Goal: Information Seeking & Learning: Find specific fact

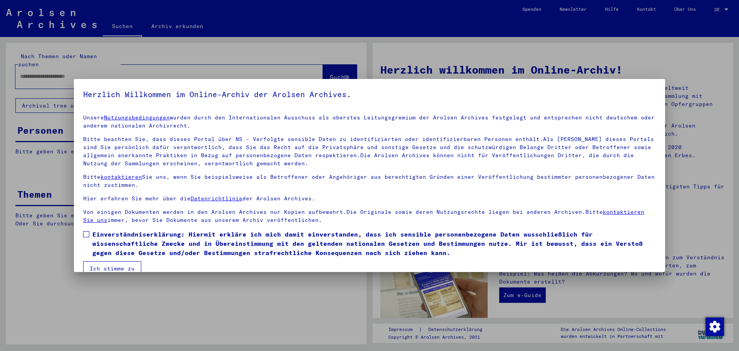
click at [87, 236] on span at bounding box center [86, 234] width 6 height 6
drag, startPoint x: 103, startPoint y: 266, endPoint x: 87, endPoint y: 215, distance: 54.1
click at [103, 265] on button "Ich stimme zu" at bounding box center [112, 268] width 58 height 15
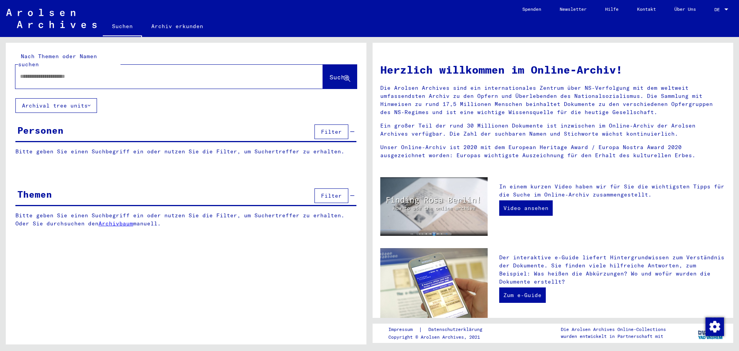
click at [57, 73] on div at bounding box center [157, 76] width 285 height 17
click at [57, 72] on input "text" at bounding box center [160, 76] width 280 height 8
paste input "**********"
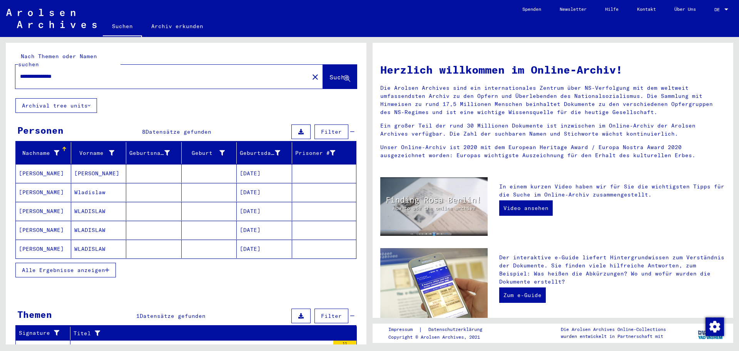
click at [114, 263] on button "Alle Ergebnisse anzeigen" at bounding box center [65, 270] width 100 height 15
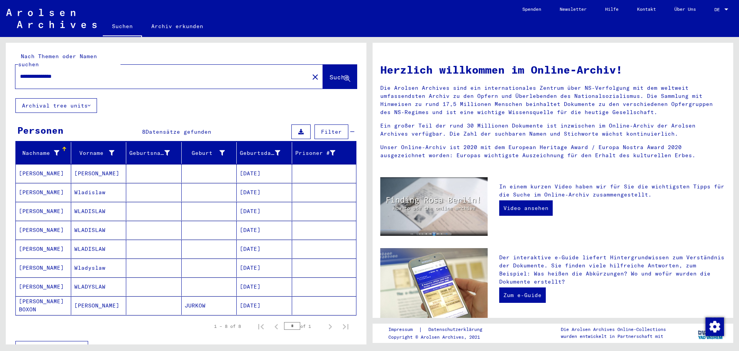
click at [244, 296] on mat-cell "[DATE]" at bounding box center [264, 305] width 55 height 18
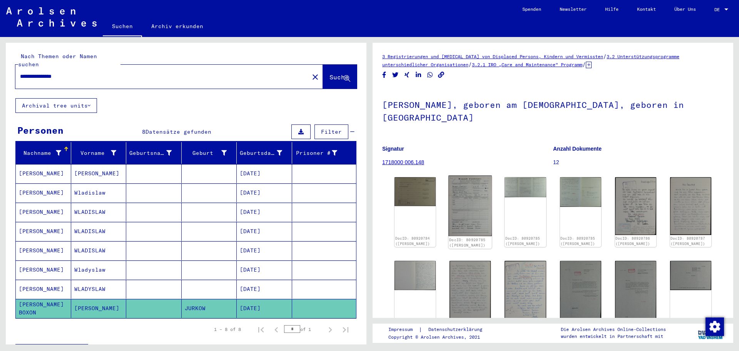
click at [454, 195] on img at bounding box center [471, 206] width 44 height 61
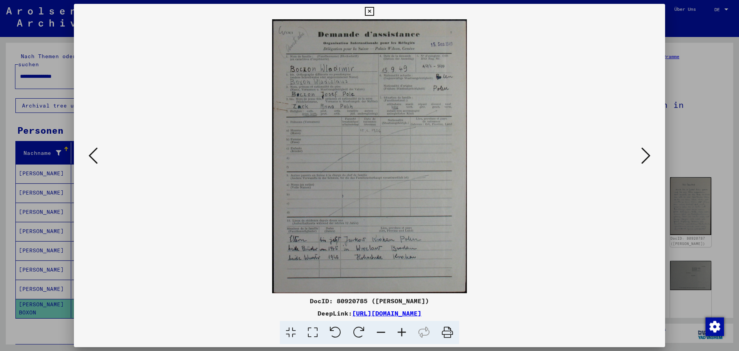
click at [648, 158] on icon at bounding box center [645, 155] width 9 height 18
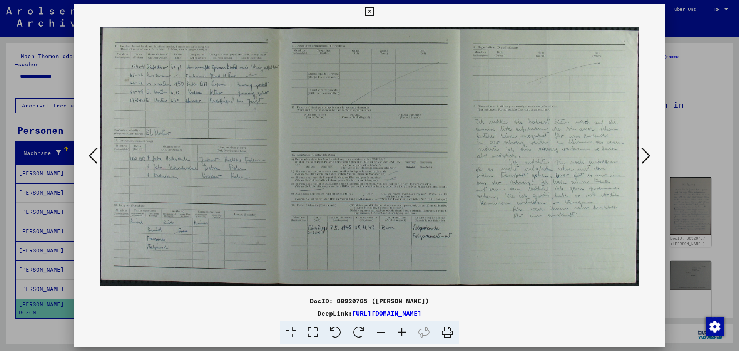
click at [648, 158] on icon at bounding box center [645, 155] width 9 height 18
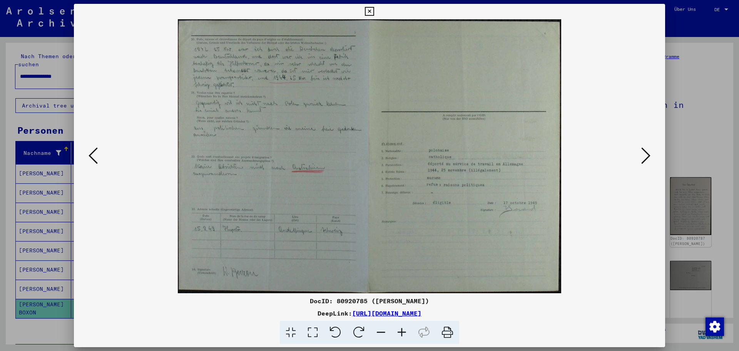
click at [648, 158] on icon at bounding box center [645, 155] width 9 height 18
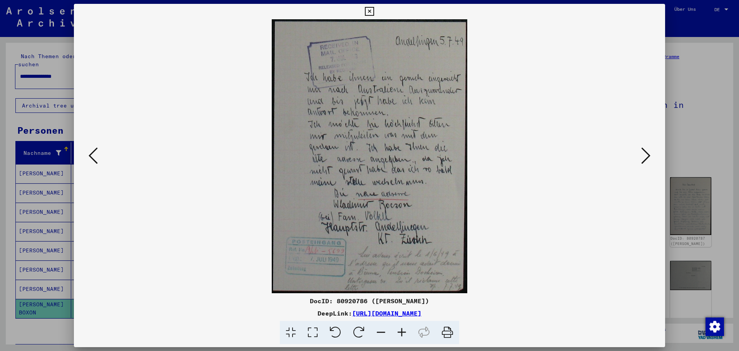
click at [648, 158] on icon at bounding box center [645, 155] width 9 height 18
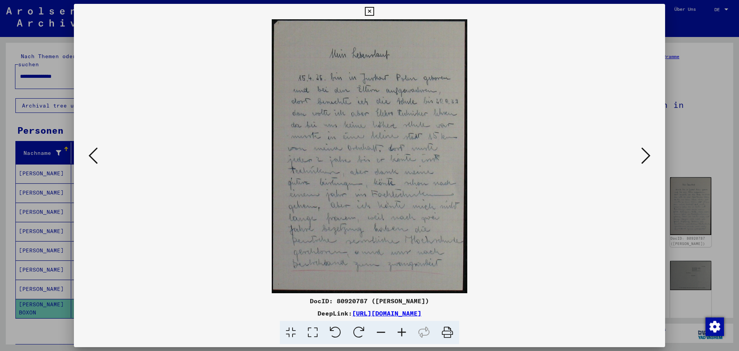
click at [648, 158] on icon at bounding box center [645, 155] width 9 height 18
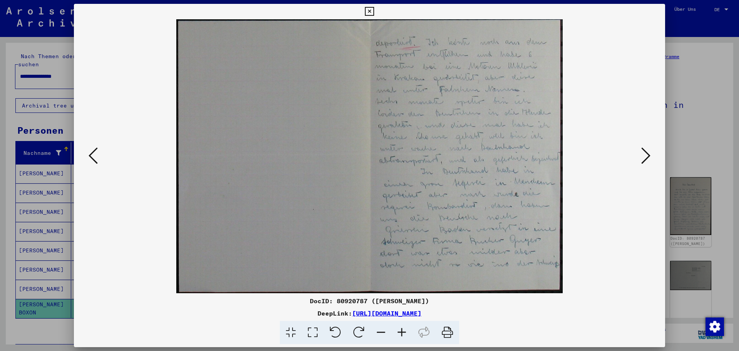
click at [648, 158] on icon at bounding box center [645, 155] width 9 height 18
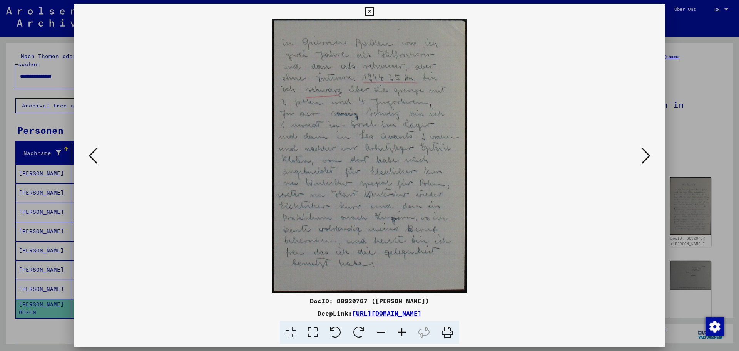
click at [648, 158] on icon at bounding box center [645, 155] width 9 height 18
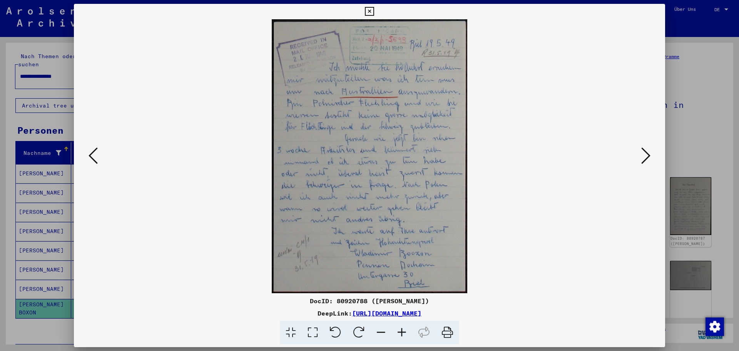
click at [648, 158] on icon at bounding box center [645, 155] width 9 height 18
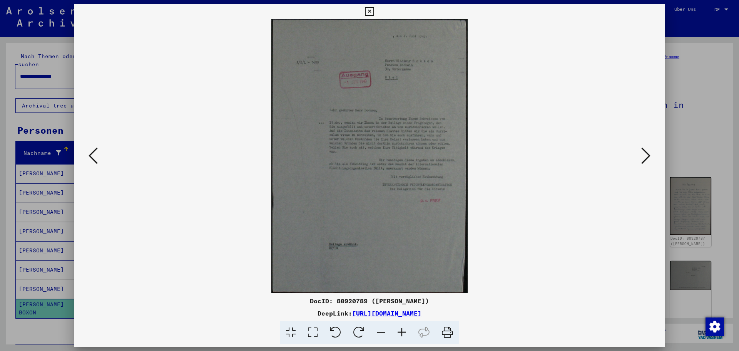
click at [713, 108] on div at bounding box center [369, 175] width 739 height 351
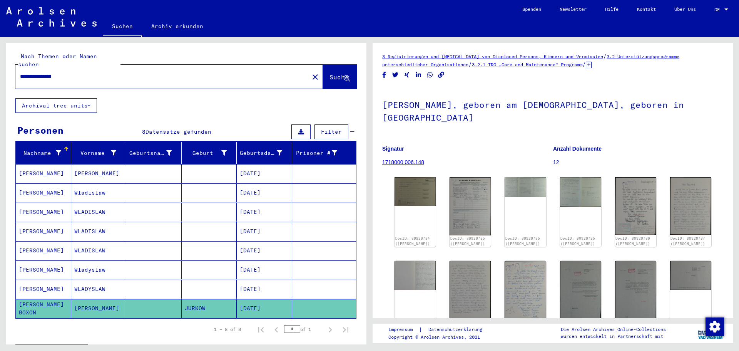
click at [254, 280] on mat-cell "[DATE]" at bounding box center [264, 289] width 55 height 19
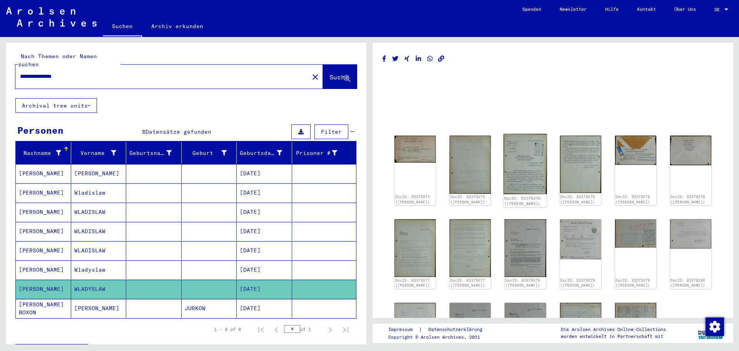
click at [537, 161] on img at bounding box center [526, 164] width 44 height 60
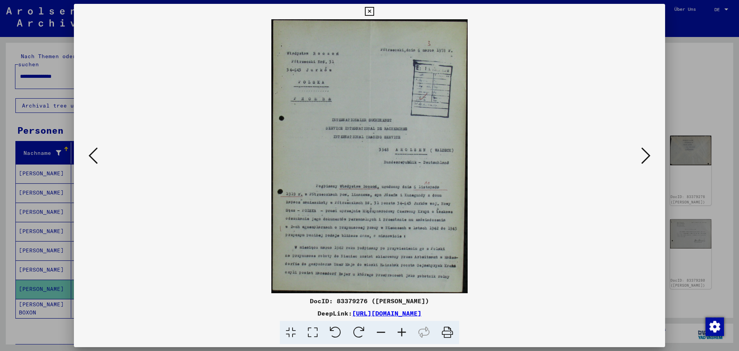
click at [646, 159] on icon at bounding box center [645, 155] width 9 height 18
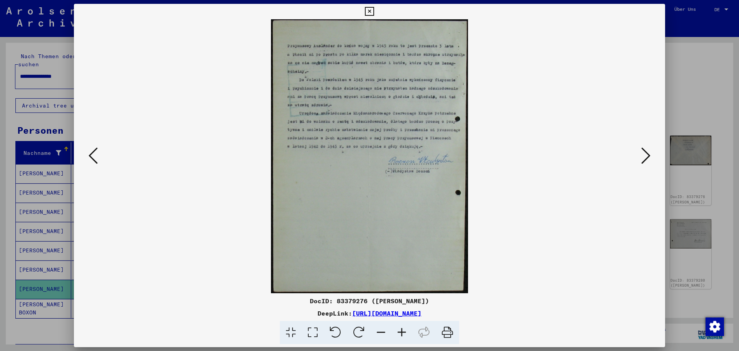
click at [643, 156] on icon at bounding box center [645, 155] width 9 height 18
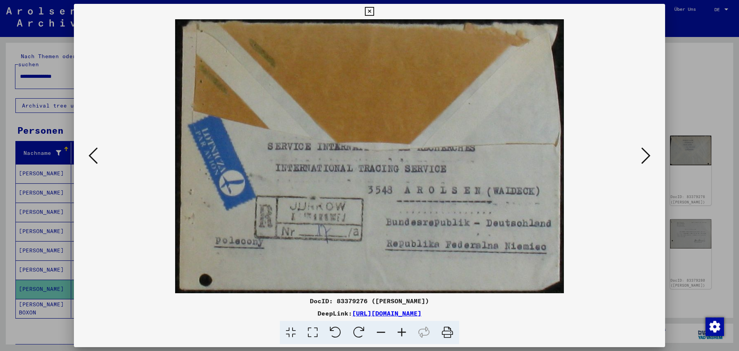
click at [642, 154] on icon at bounding box center [645, 155] width 9 height 18
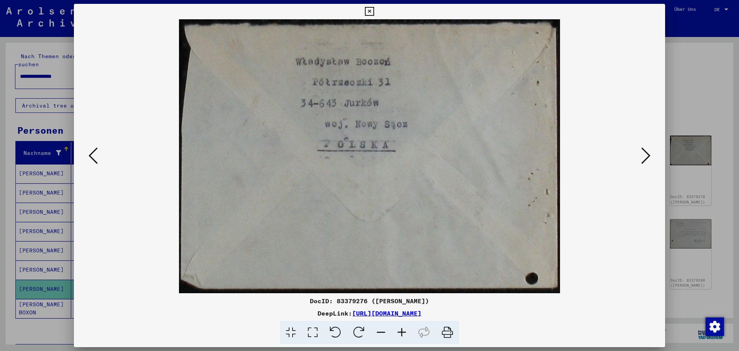
click at [642, 154] on icon at bounding box center [645, 155] width 9 height 18
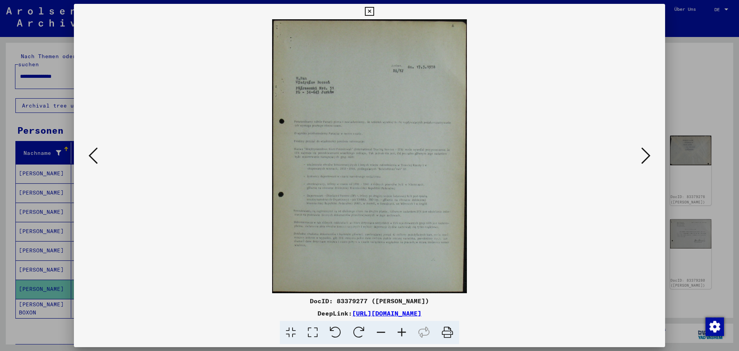
click at [642, 154] on icon at bounding box center [645, 155] width 9 height 18
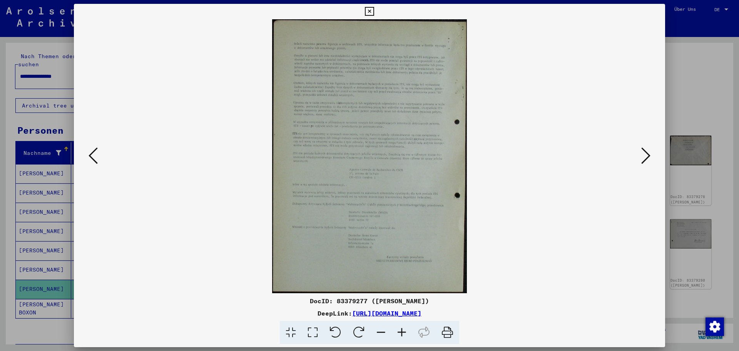
click at [642, 154] on icon at bounding box center [645, 155] width 9 height 18
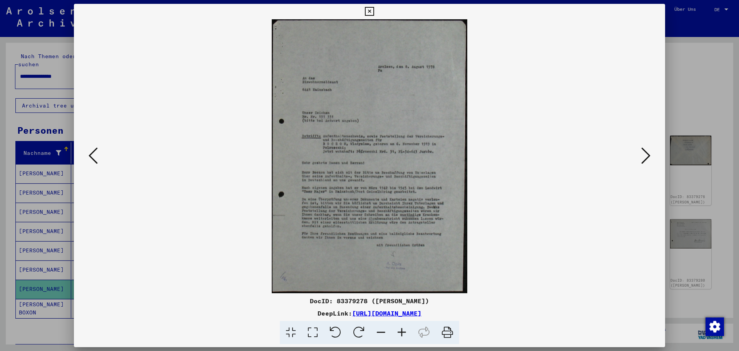
click at [642, 154] on icon at bounding box center [645, 155] width 9 height 18
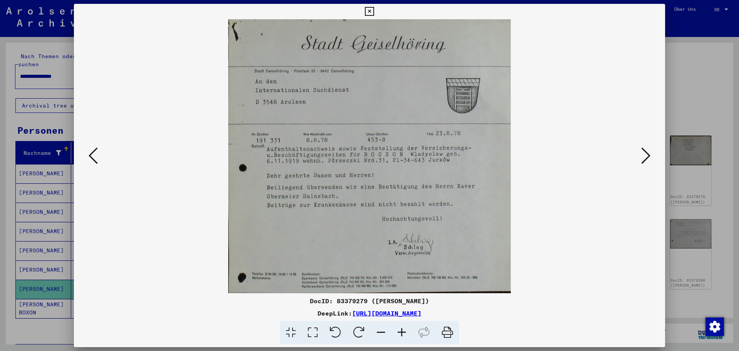
click at [642, 154] on icon at bounding box center [645, 155] width 9 height 18
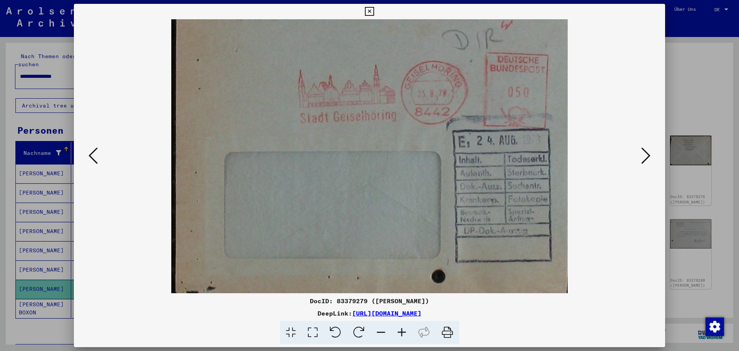
click at [642, 154] on icon at bounding box center [645, 155] width 9 height 18
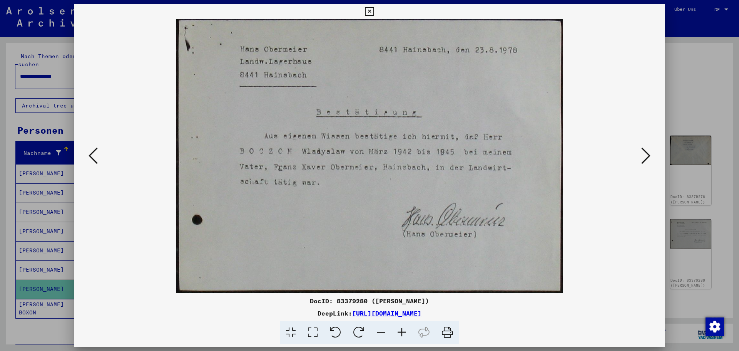
click at [86, 156] on div at bounding box center [369, 156] width 591 height 274
click at [87, 155] on button at bounding box center [93, 156] width 14 height 22
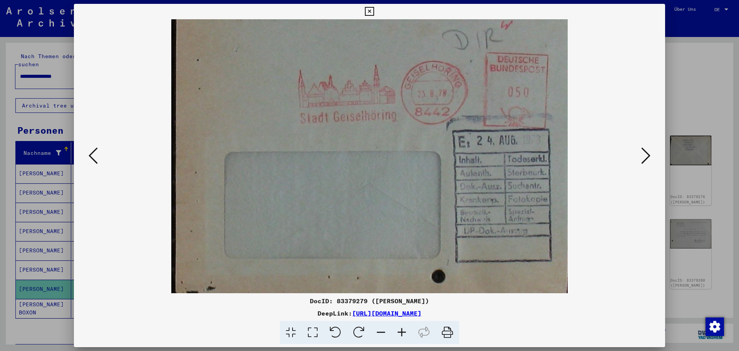
click at [642, 153] on icon at bounding box center [645, 155] width 9 height 18
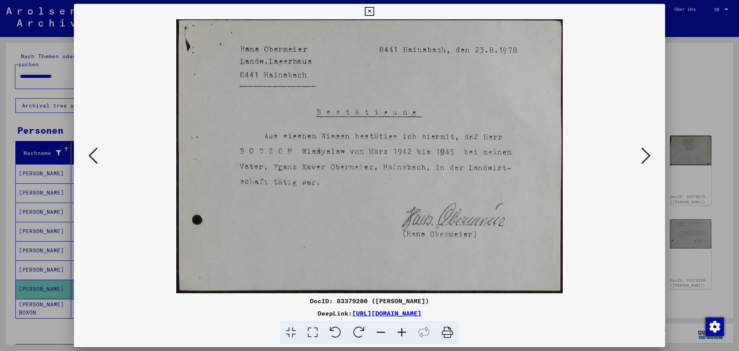
click at [642, 153] on icon at bounding box center [645, 155] width 9 height 18
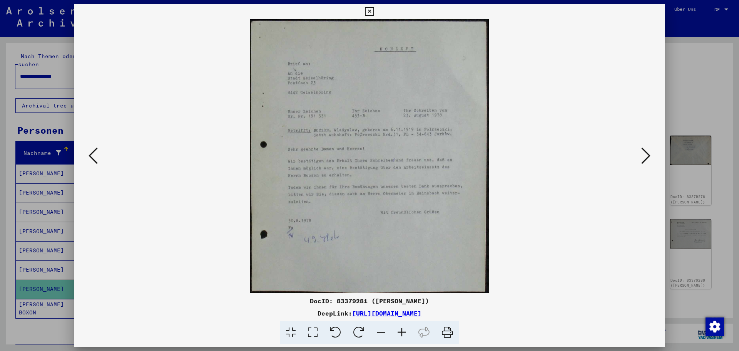
click at [642, 153] on icon at bounding box center [645, 155] width 9 height 18
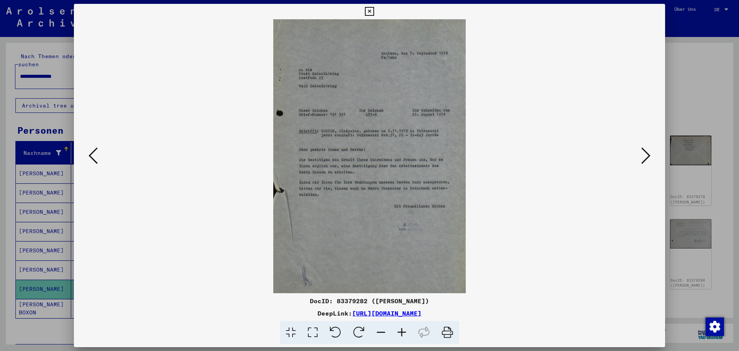
click at [642, 153] on icon at bounding box center [645, 155] width 9 height 18
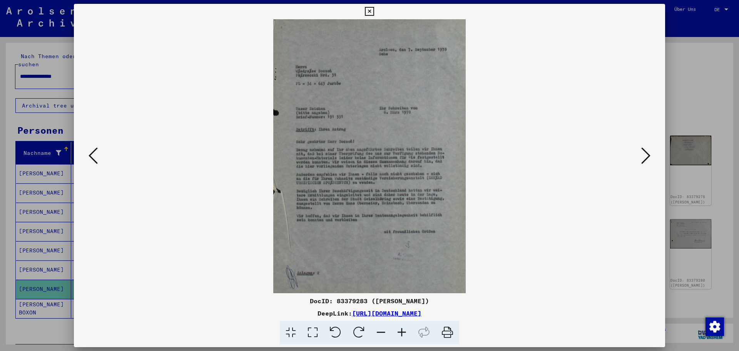
click at [678, 90] on div at bounding box center [369, 175] width 739 height 351
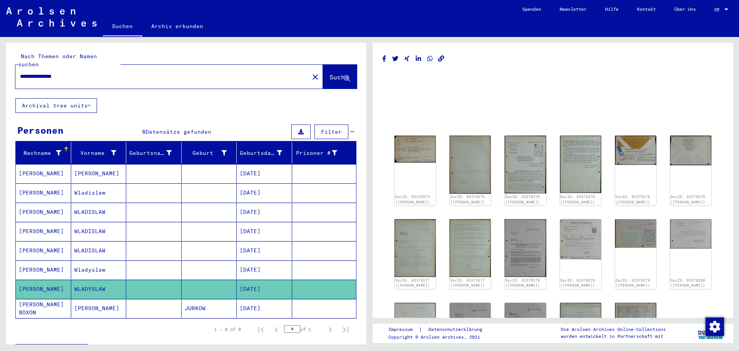
drag, startPoint x: 92, startPoint y: 66, endPoint x: 0, endPoint y: 64, distance: 91.6
click at [0, 64] on div "**********" at bounding box center [185, 190] width 370 height 307
paste input "*"
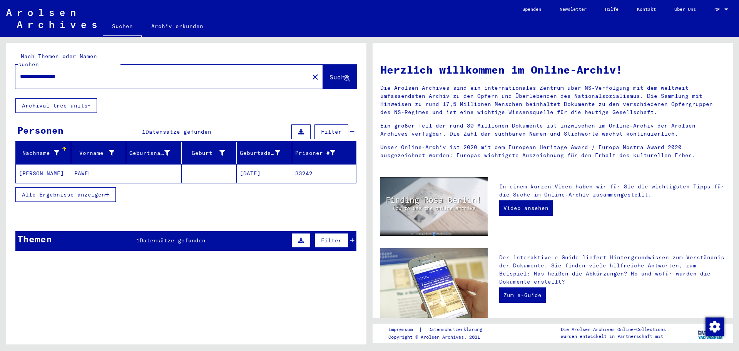
click at [248, 164] on mat-cell "[DATE]" at bounding box center [264, 173] width 55 height 18
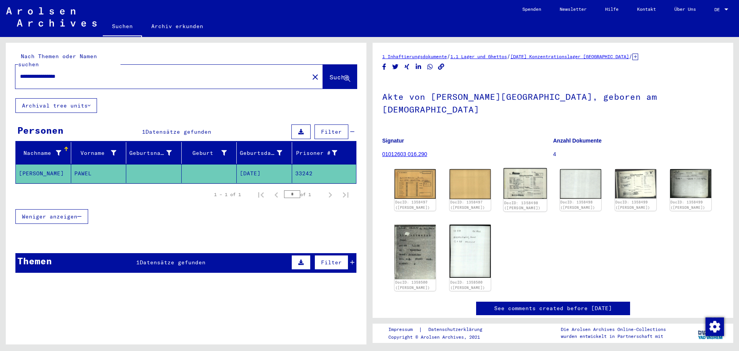
click at [519, 168] on img at bounding box center [526, 183] width 44 height 31
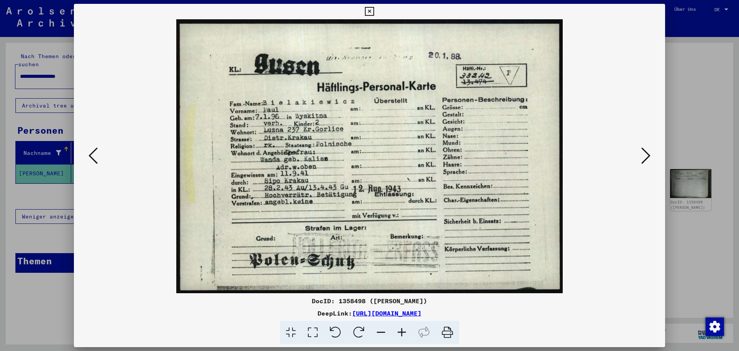
click at [641, 154] on icon at bounding box center [645, 155] width 9 height 18
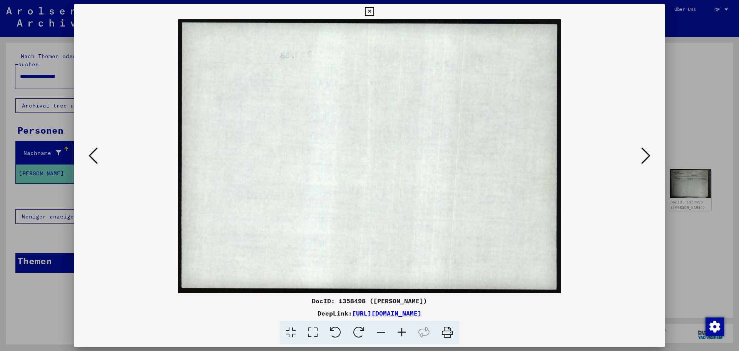
click at [641, 154] on icon at bounding box center [645, 155] width 9 height 18
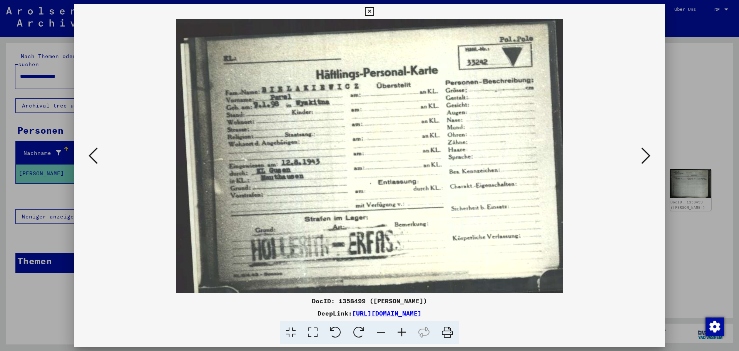
click at [708, 104] on div at bounding box center [369, 175] width 739 height 351
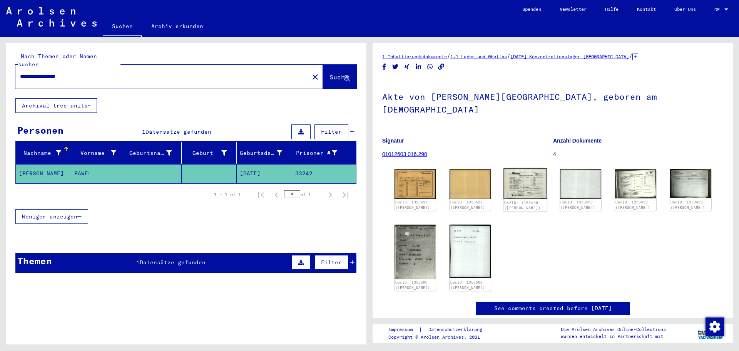
click at [531, 176] on img at bounding box center [526, 183] width 44 height 31
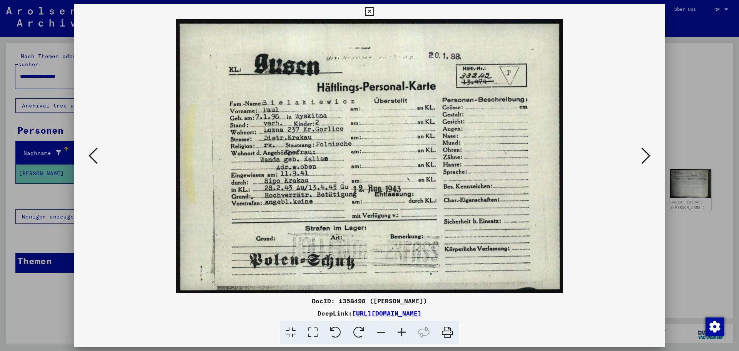
click at [699, 95] on div at bounding box center [369, 175] width 739 height 351
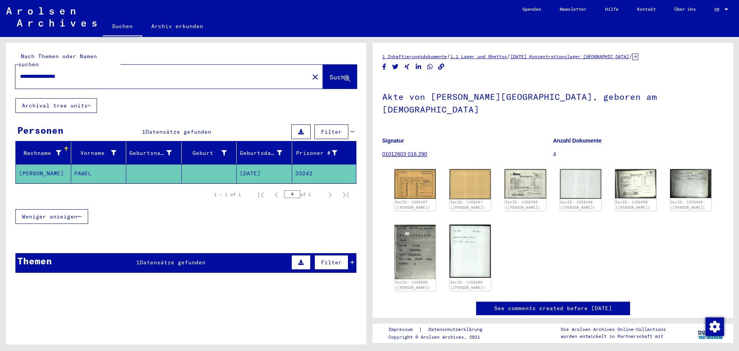
drag, startPoint x: 0, startPoint y: 80, endPoint x: 0, endPoint y: 87, distance: 6.9
click at [0, 87] on div "**********" at bounding box center [185, 190] width 370 height 307
paste input "***"
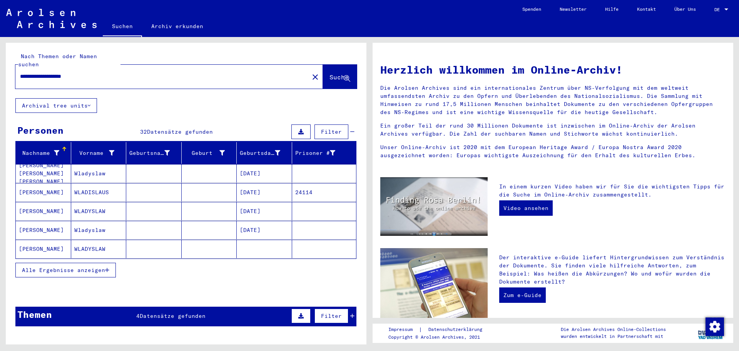
click at [257, 183] on mat-cell "[DATE]" at bounding box center [264, 192] width 55 height 18
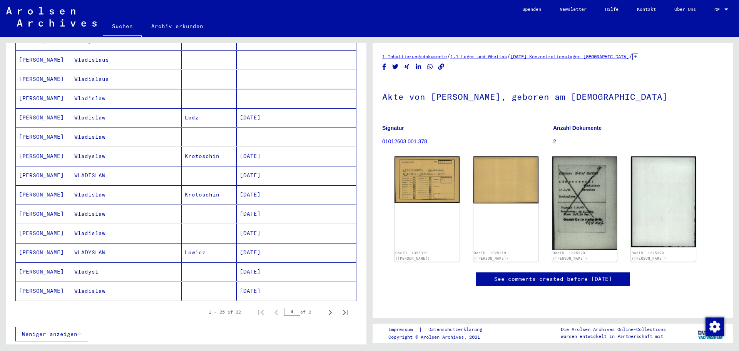
scroll to position [385, 0]
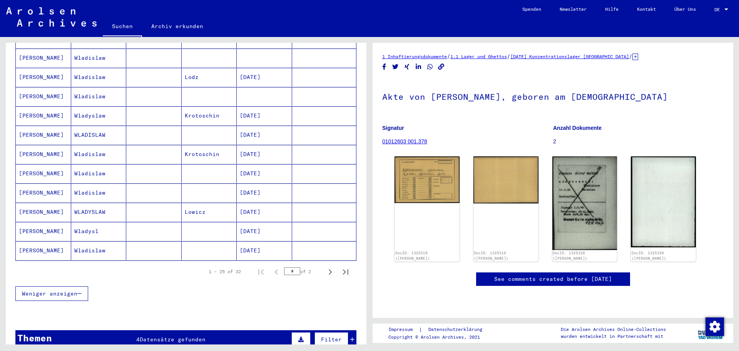
click at [259, 146] on mat-cell "[DATE]" at bounding box center [264, 154] width 55 height 19
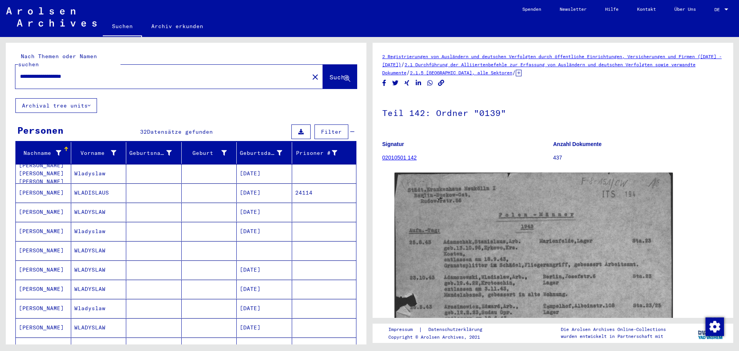
drag, startPoint x: 92, startPoint y: 72, endPoint x: 0, endPoint y: 81, distance: 92.9
click at [0, 81] on div "**********" at bounding box center [185, 190] width 370 height 307
paste input "text"
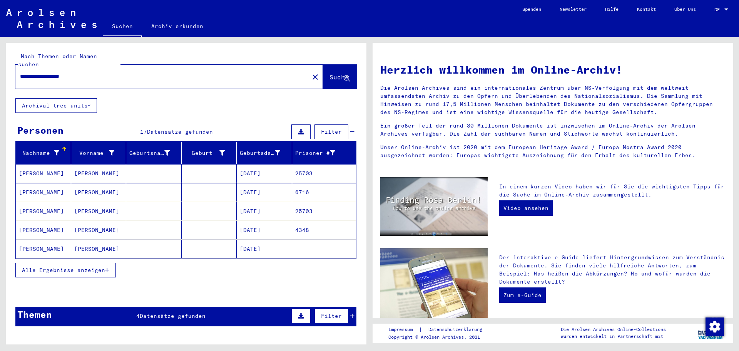
click at [240, 170] on mat-cell "[DATE]" at bounding box center [264, 173] width 55 height 18
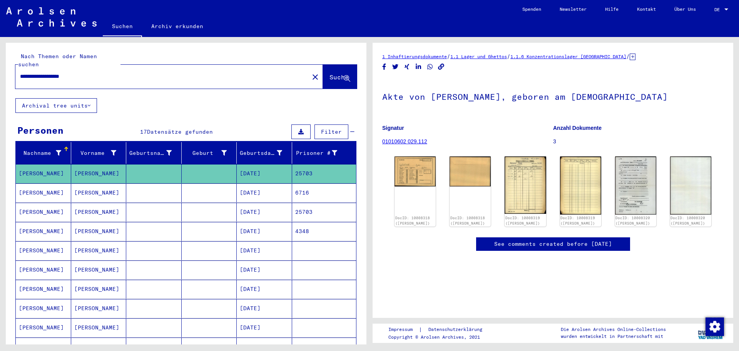
click at [262, 183] on mat-cell "[DATE]" at bounding box center [264, 192] width 55 height 19
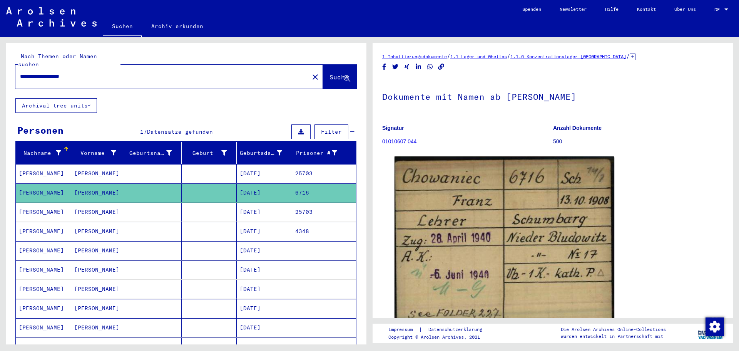
click at [260, 206] on mat-cell "[DATE]" at bounding box center [264, 212] width 55 height 19
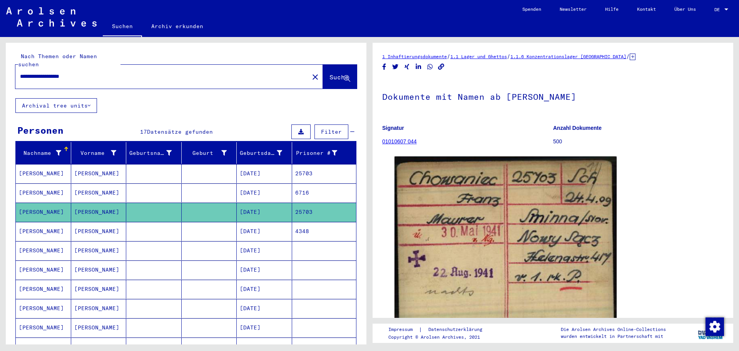
click at [264, 224] on mat-cell "[DATE]" at bounding box center [264, 231] width 55 height 19
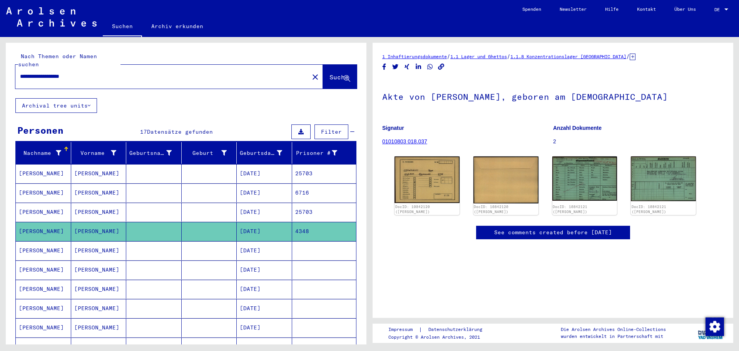
click at [266, 206] on mat-cell "[DATE]" at bounding box center [264, 212] width 55 height 19
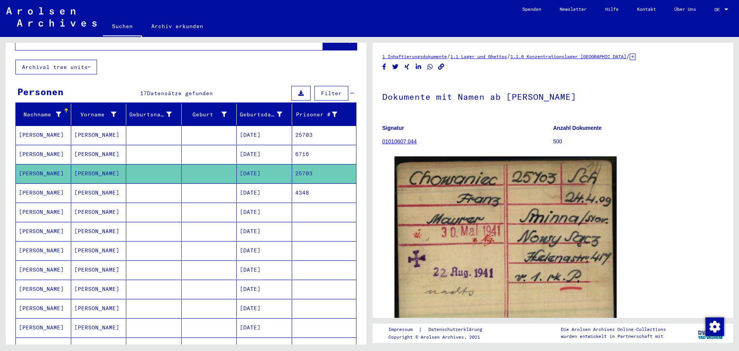
scroll to position [193, 0]
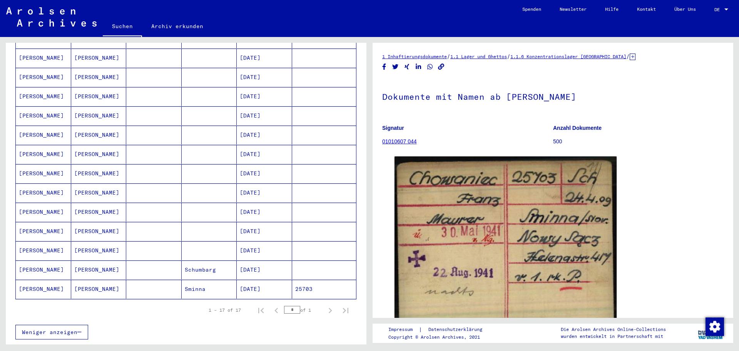
click at [263, 224] on mat-cell "[DATE]" at bounding box center [264, 231] width 55 height 19
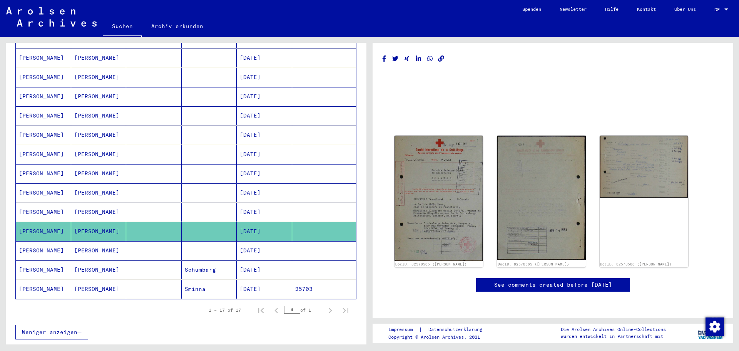
click at [260, 281] on mat-cell "[DATE]" at bounding box center [264, 289] width 55 height 19
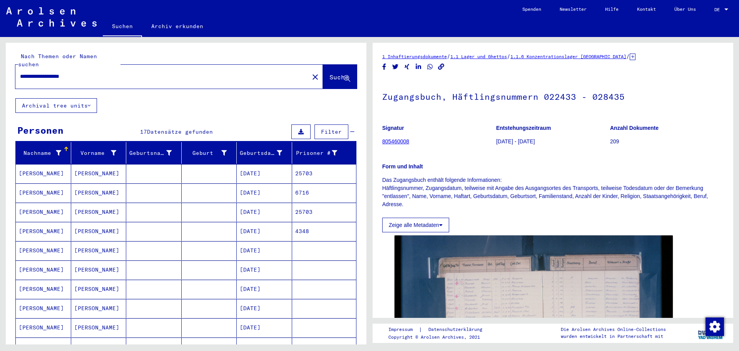
click at [262, 222] on mat-cell "[DATE]" at bounding box center [264, 231] width 55 height 19
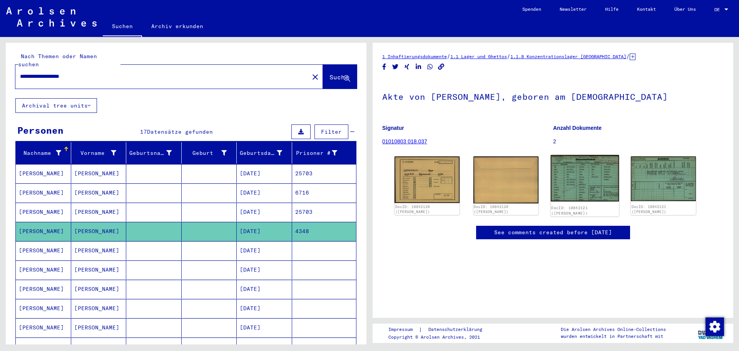
click at [573, 182] on img at bounding box center [585, 178] width 68 height 46
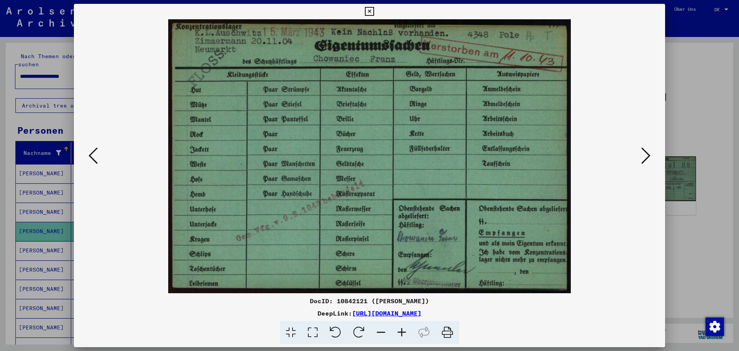
click at [677, 111] on div at bounding box center [369, 175] width 739 height 351
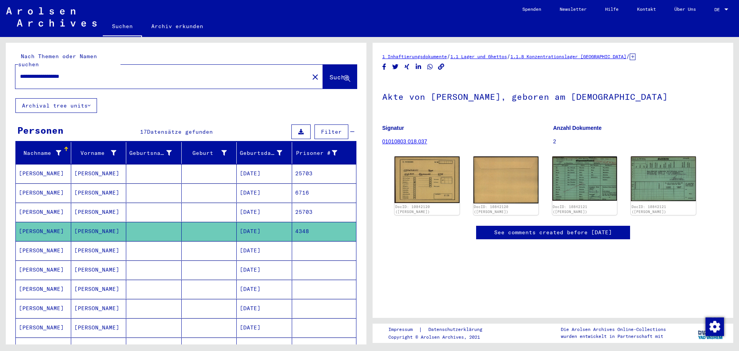
click at [273, 205] on mat-cell "[DATE]" at bounding box center [264, 212] width 55 height 19
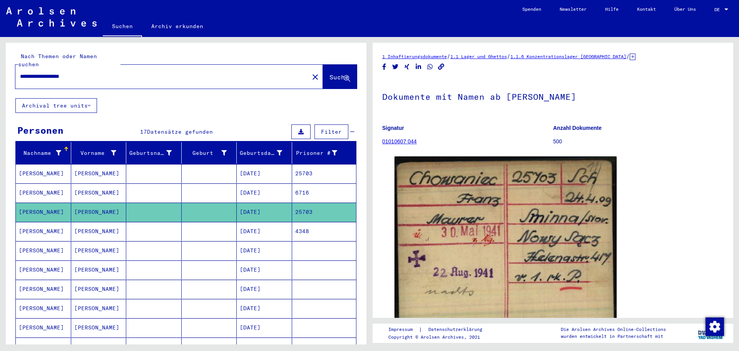
click at [0, 68] on div "**********" at bounding box center [185, 190] width 370 height 307
paste input "text"
type input "**********"
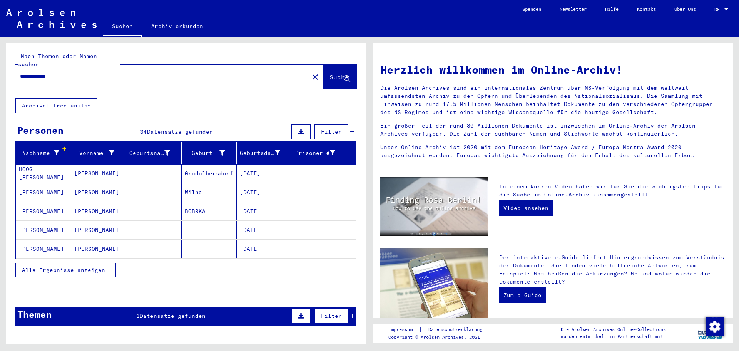
click at [33, 263] on button "Alle Ergebnisse anzeigen" at bounding box center [65, 270] width 100 height 15
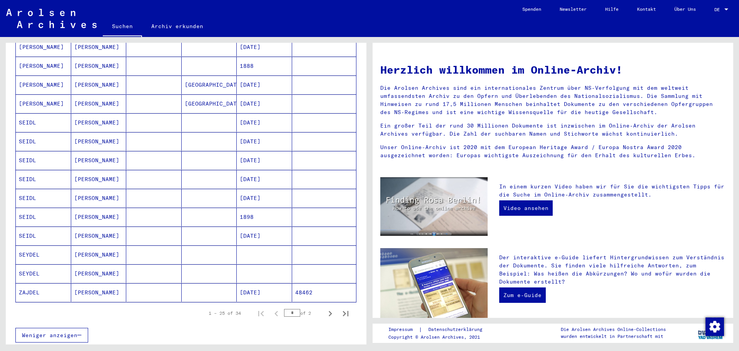
scroll to position [347, 0]
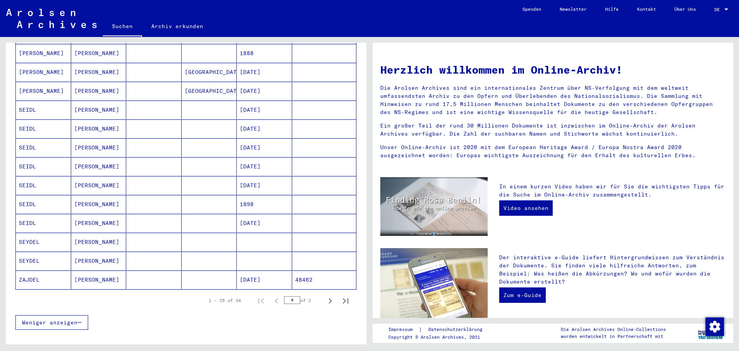
click at [280, 276] on mat-cell "[DATE]" at bounding box center [264, 279] width 55 height 18
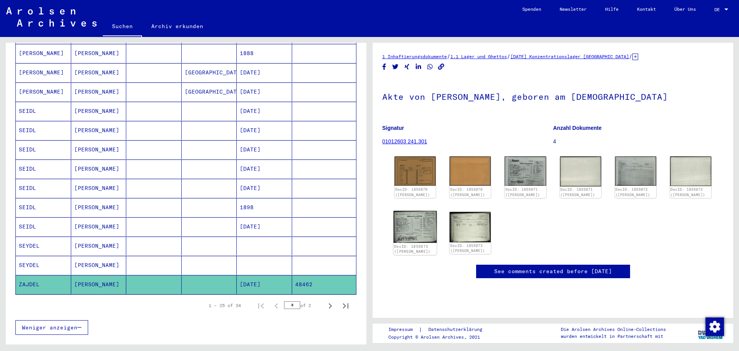
click at [429, 219] on img at bounding box center [415, 227] width 44 height 32
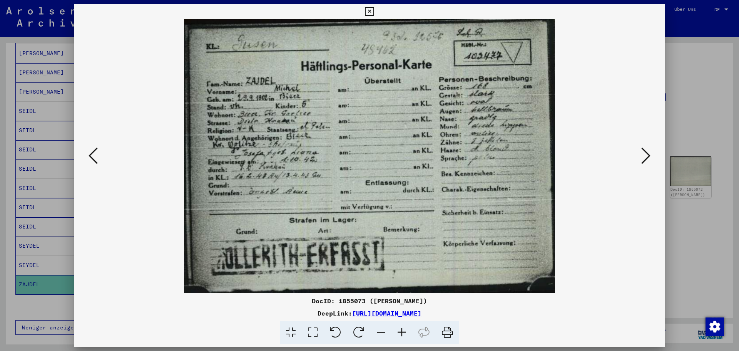
click at [652, 156] on button at bounding box center [646, 156] width 14 height 22
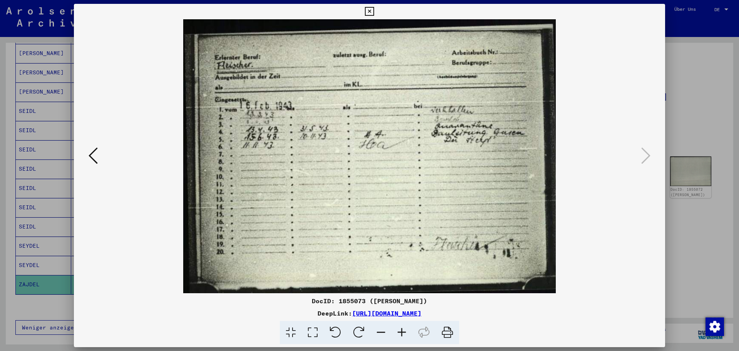
click at [697, 92] on div at bounding box center [369, 175] width 739 height 351
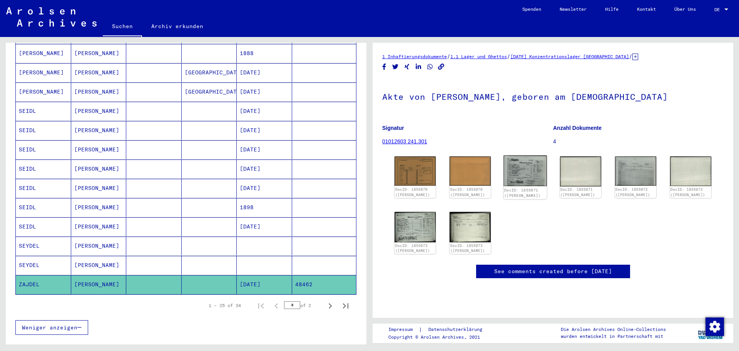
click at [536, 172] on img at bounding box center [526, 171] width 44 height 31
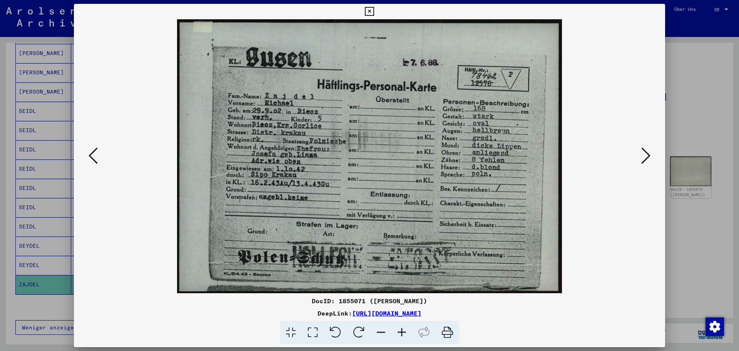
click at [681, 75] on div at bounding box center [369, 175] width 739 height 351
